Goal: Transaction & Acquisition: Purchase product/service

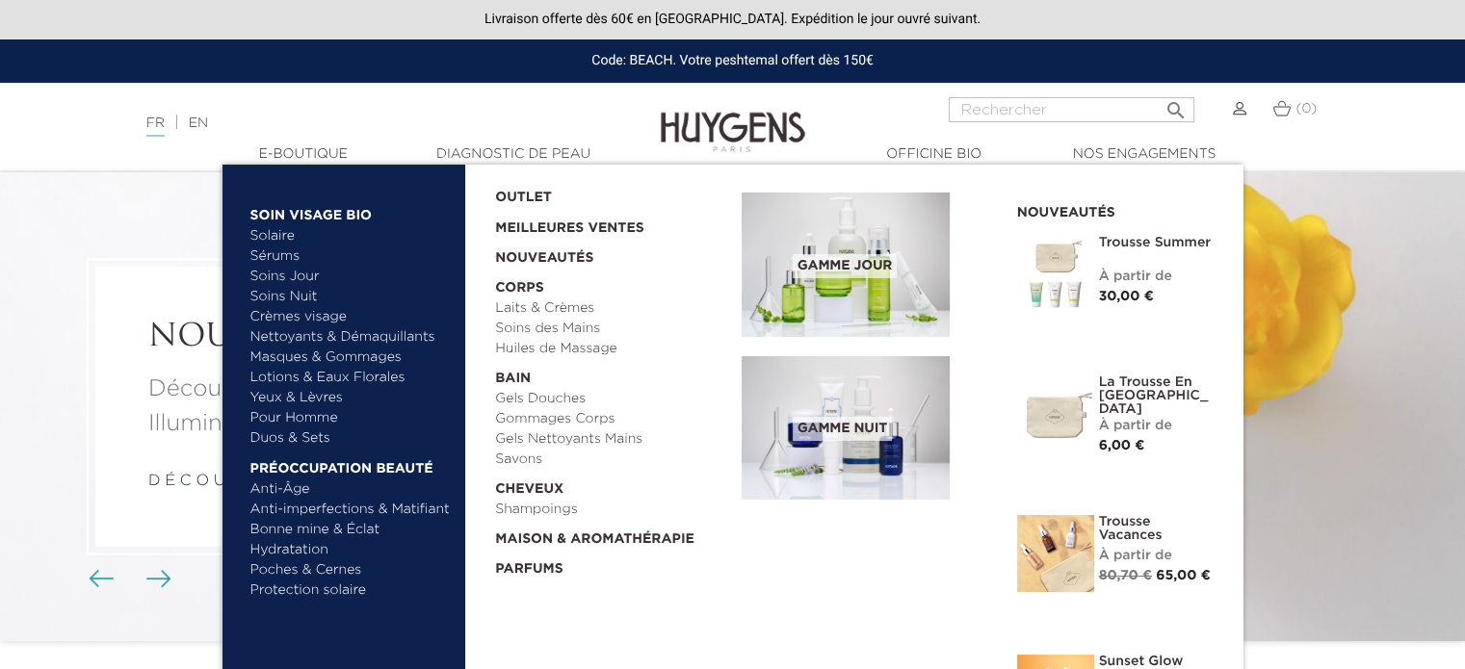
click at [305, 379] on link "Lotions & Eaux Florales" at bounding box center [350, 378] width 201 height 20
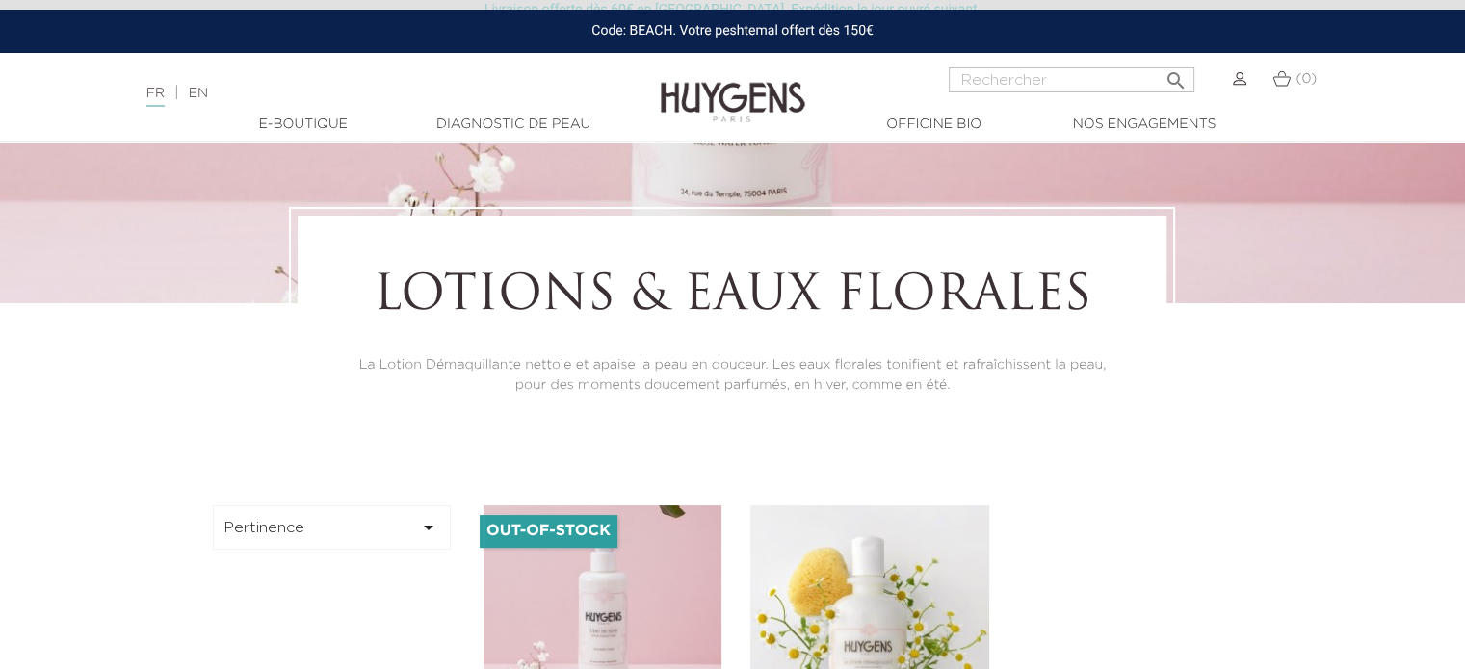
scroll to position [193, 0]
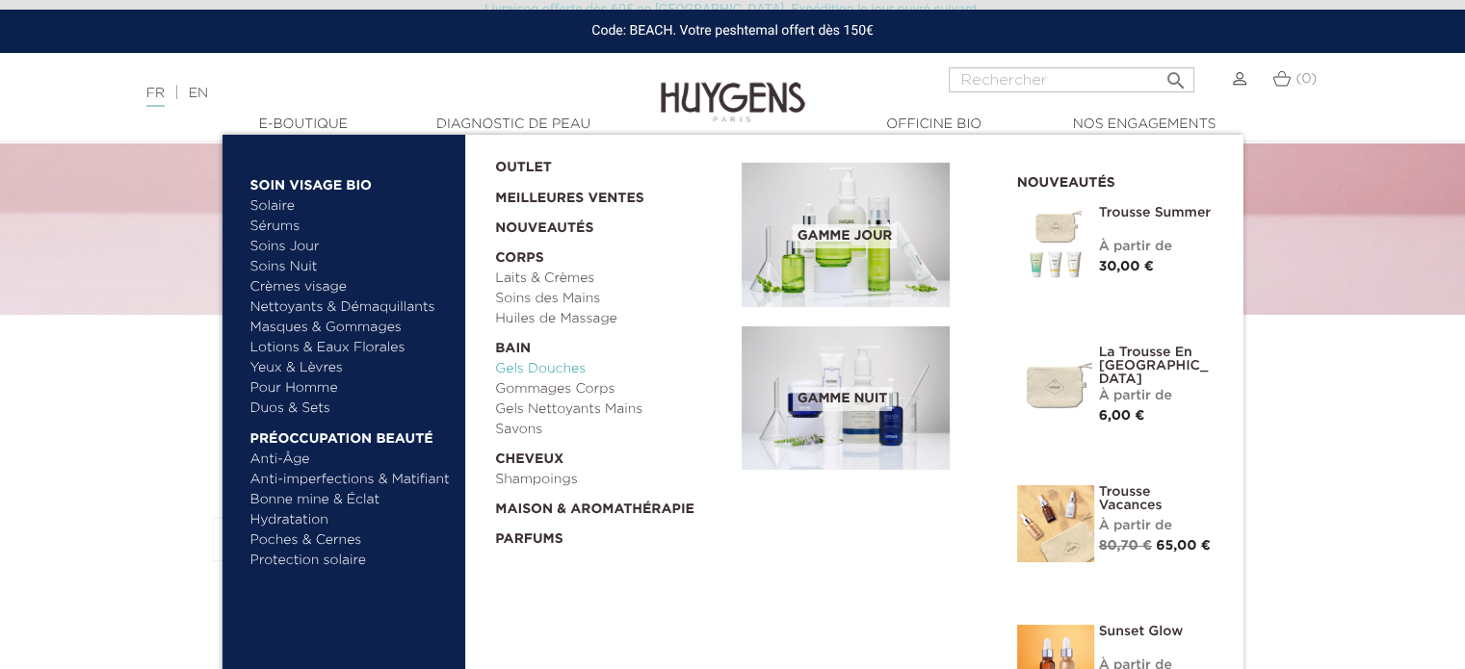
click at [562, 370] on link "Gels Douches" at bounding box center [611, 369] width 233 height 20
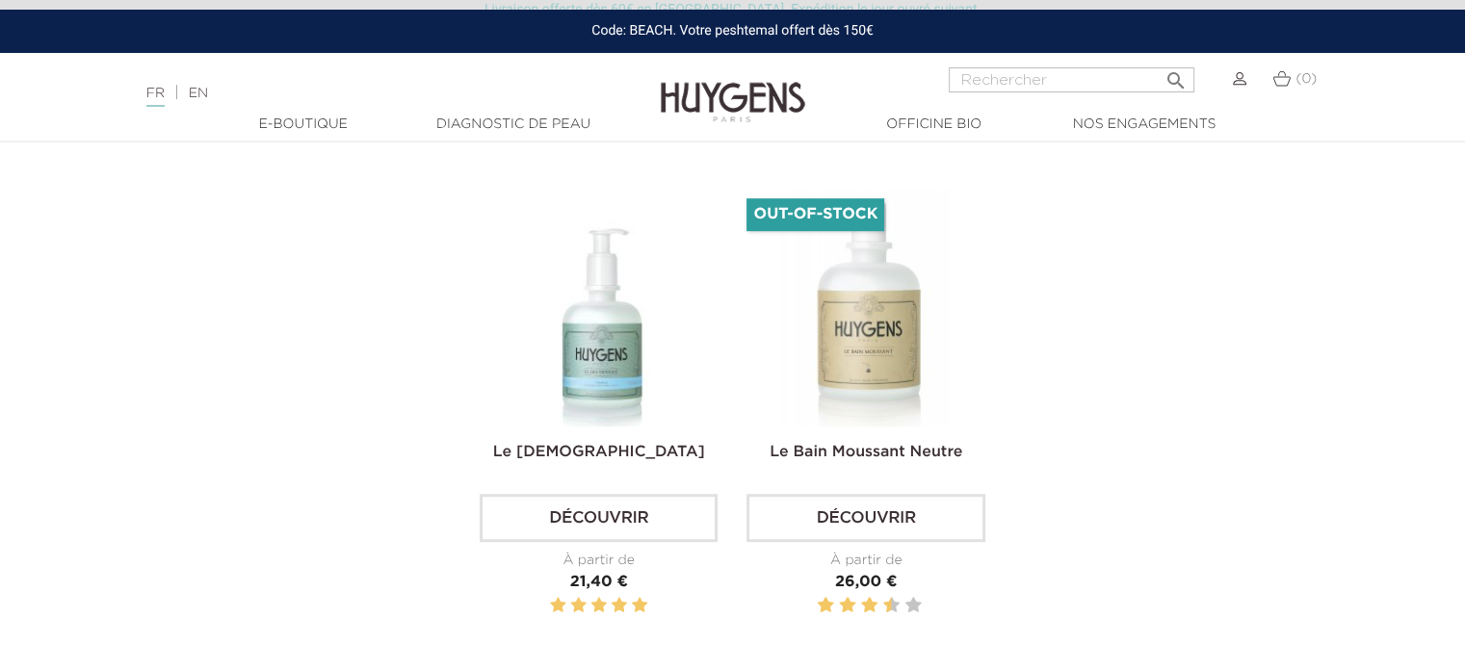
scroll to position [674, 0]
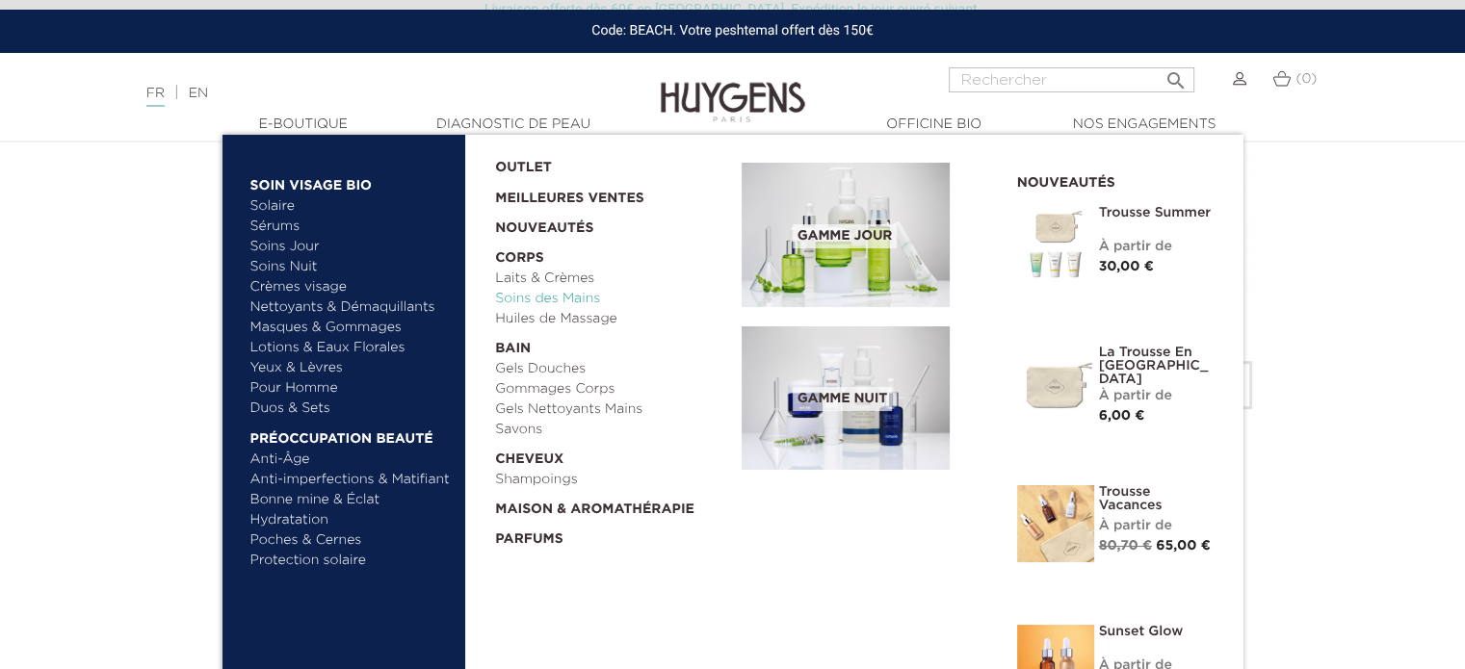
click at [559, 299] on link "Soins des Mains" at bounding box center [611, 299] width 233 height 20
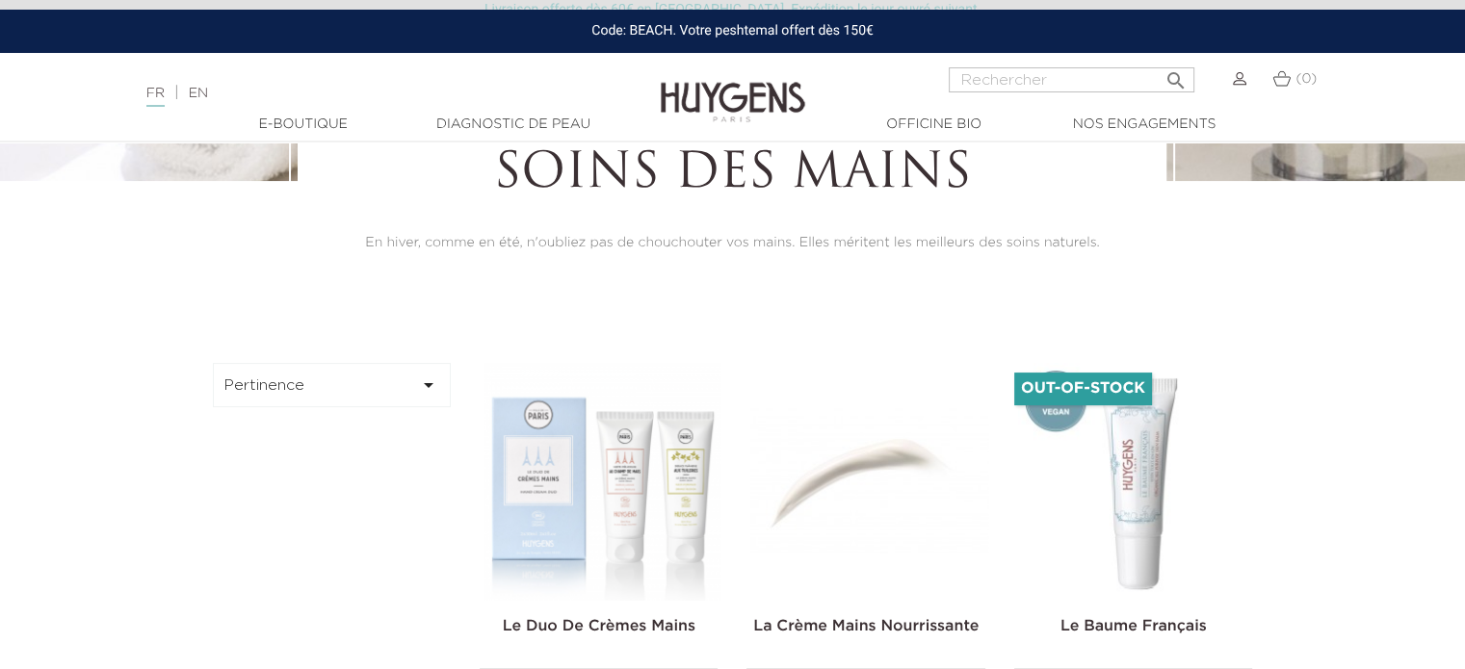
scroll to position [578, 0]
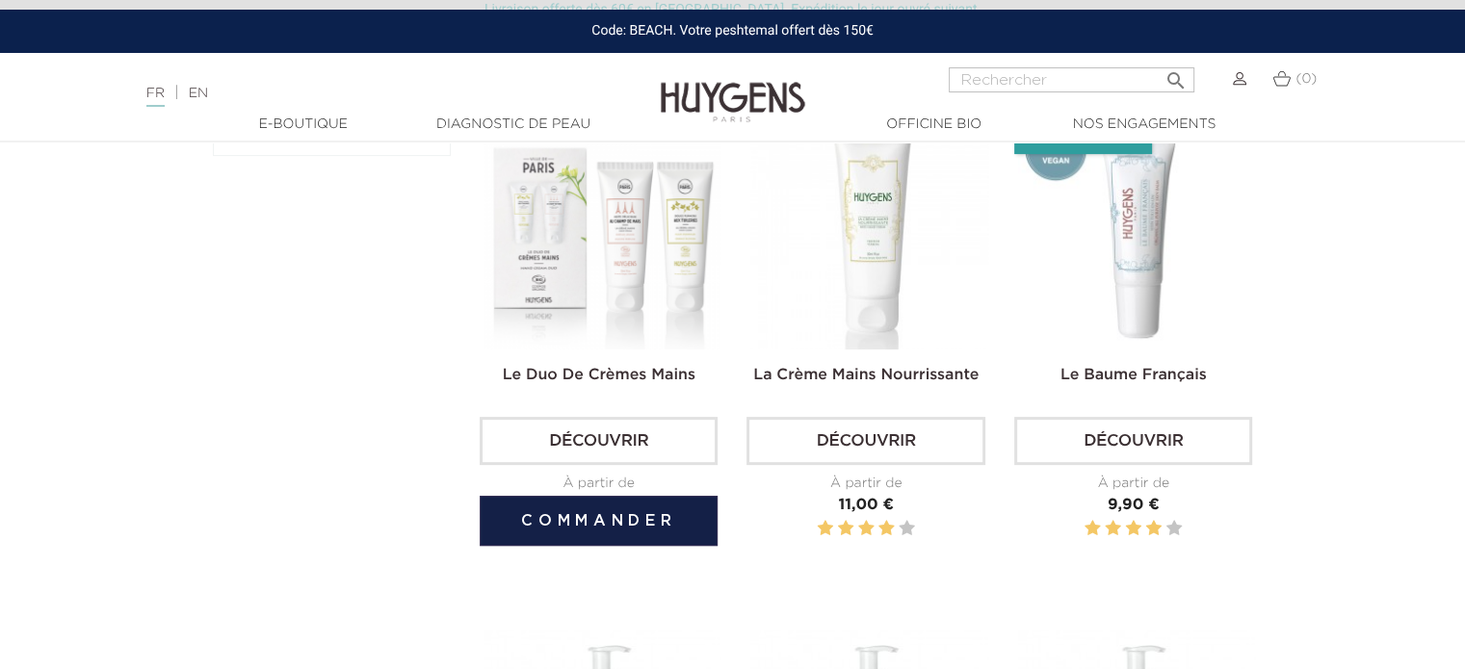
click at [644, 304] on img at bounding box center [603, 231] width 238 height 238
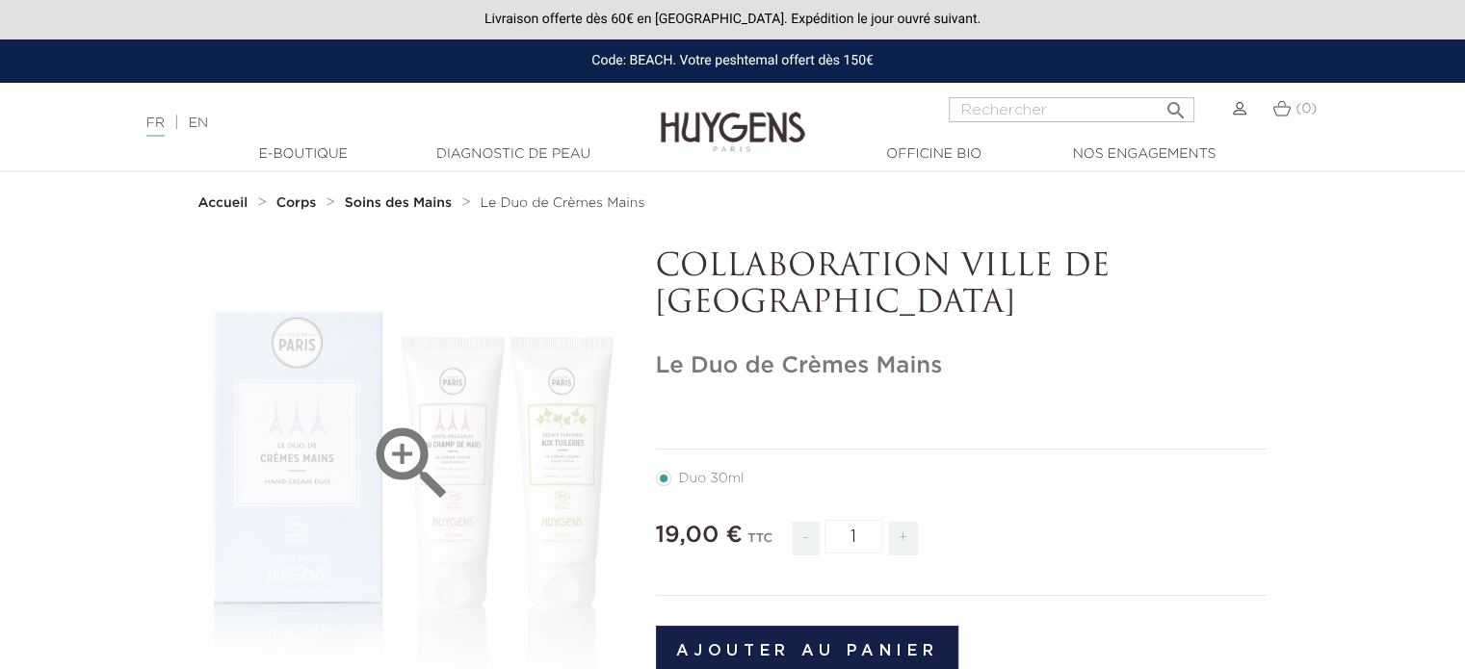
click at [404, 453] on icon "" at bounding box center [412, 464] width 96 height 96
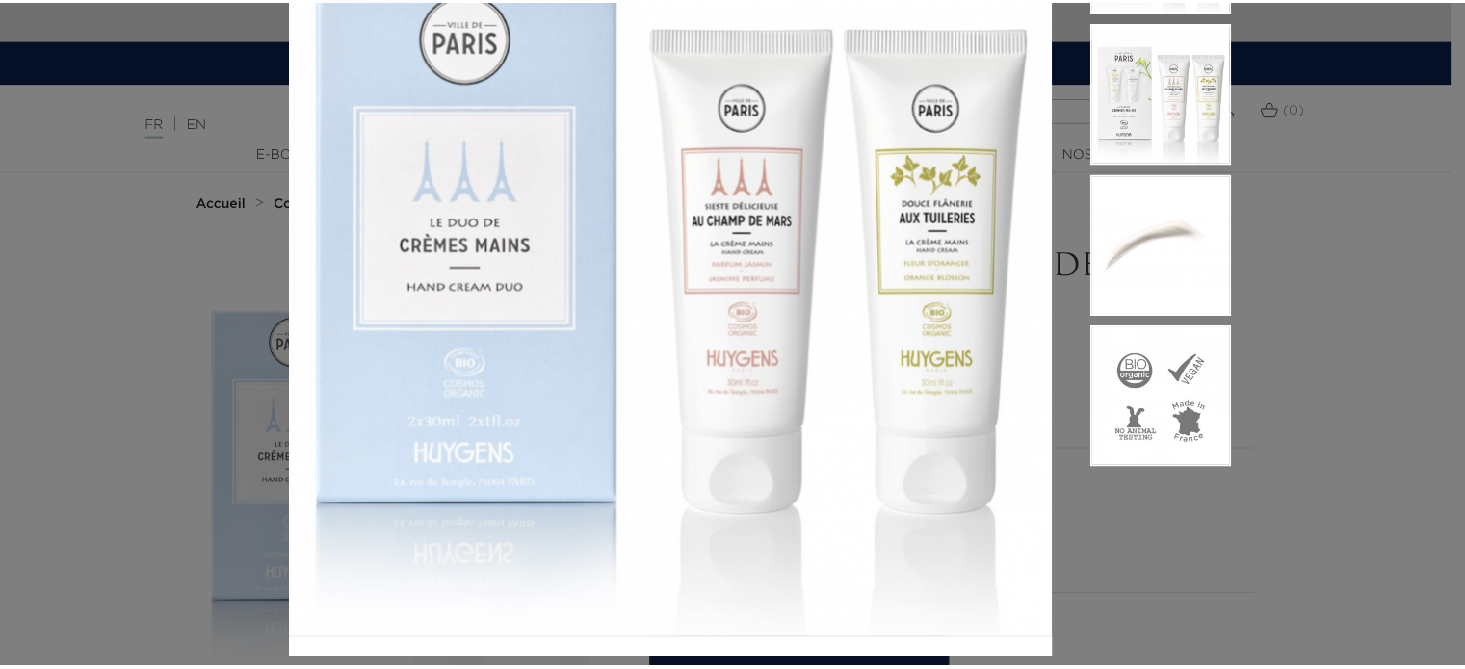
scroll to position [208, 0]
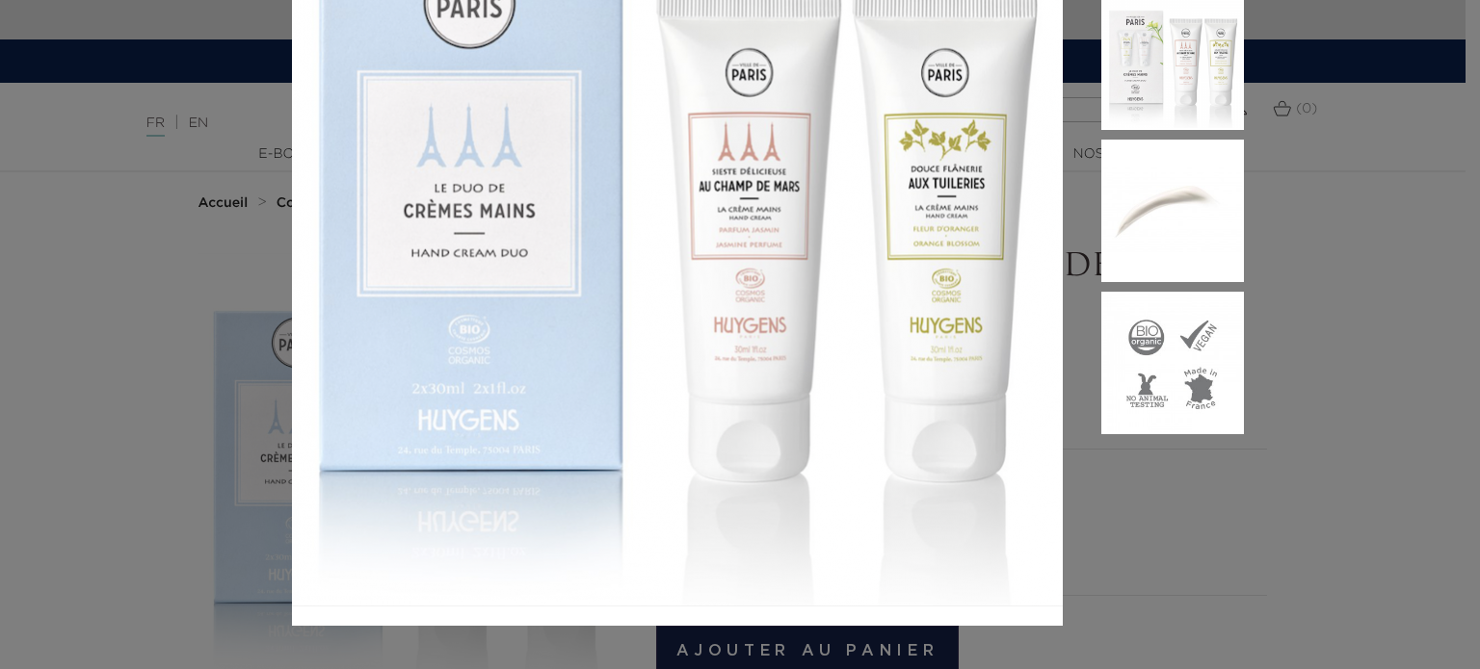
click at [1398, 296] on div at bounding box center [740, 334] width 1480 height 669
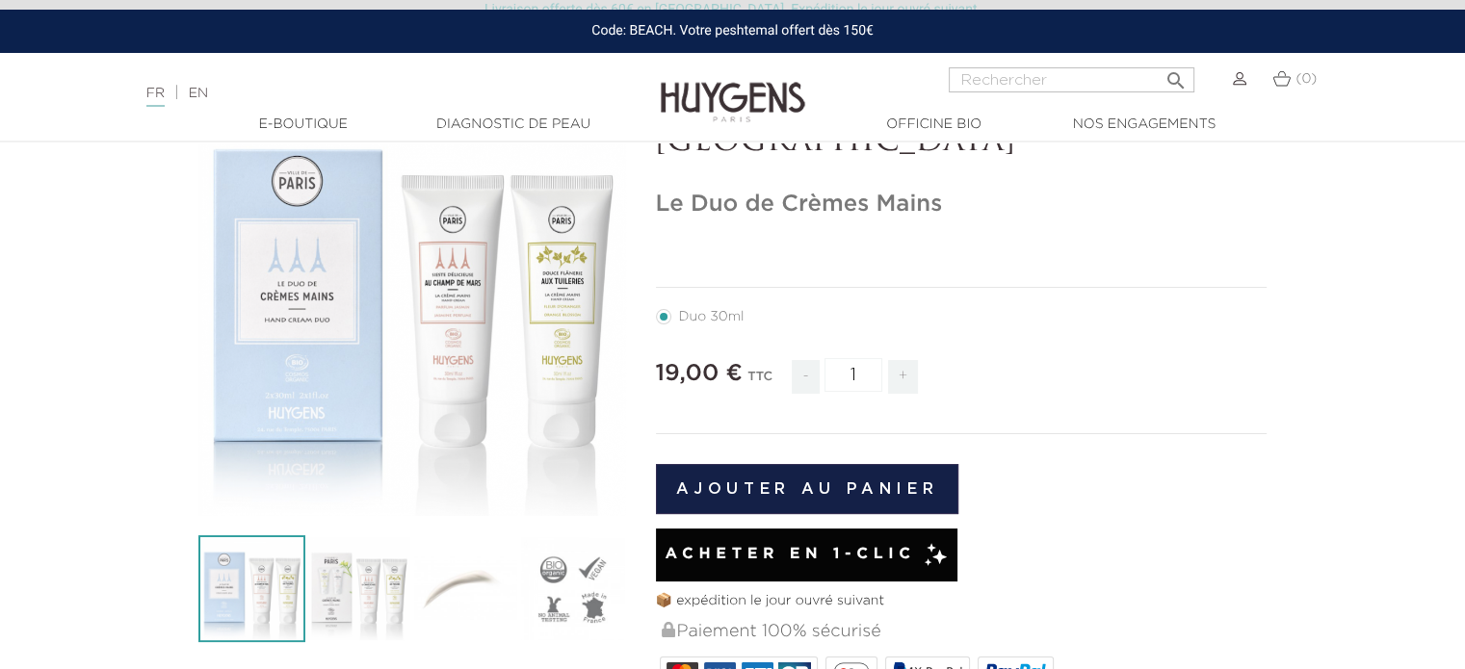
scroll to position [193, 0]
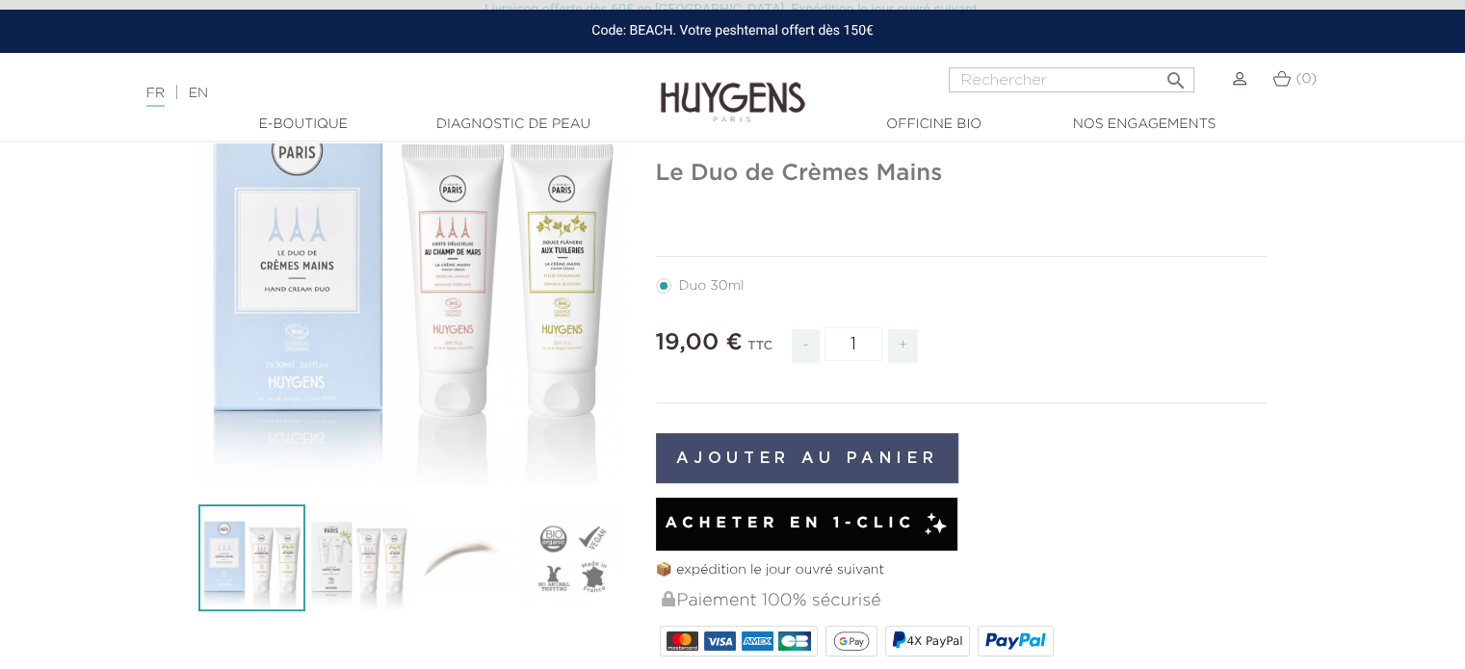
click at [876, 433] on button "Ajouter au panier" at bounding box center [807, 458] width 303 height 50
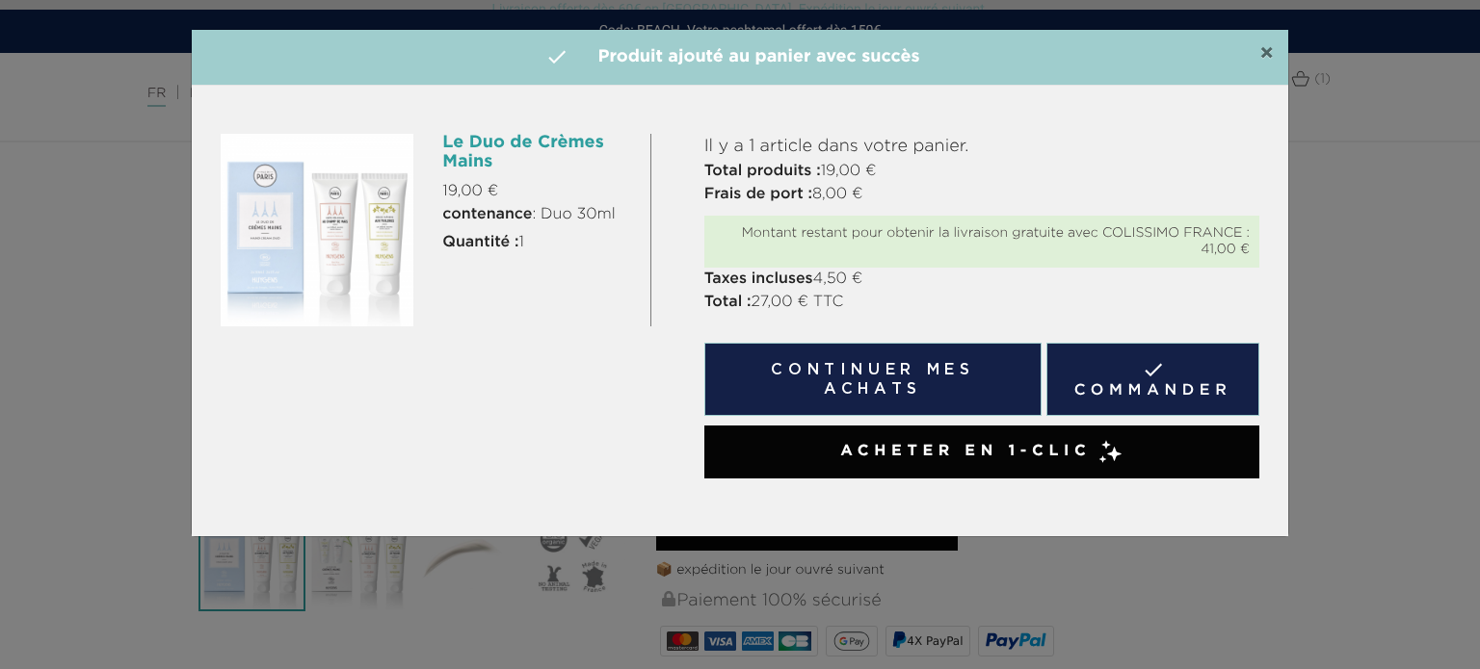
click at [1268, 55] on span "×" at bounding box center [1266, 53] width 14 height 23
